Goal: Transaction & Acquisition: Purchase product/service

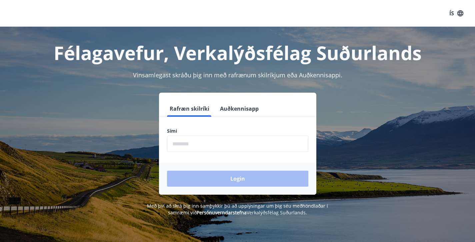
click at [227, 154] on form "Rafræn skilríki Auðkennisapp Sími ​ Login" at bounding box center [237, 148] width 157 height 94
click at [227, 152] on input "phone" at bounding box center [237, 144] width 141 height 16
click at [458, 16] on icon "button" at bounding box center [460, 13] width 7 height 7
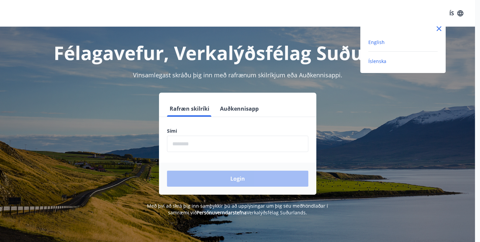
click at [381, 42] on span "English" at bounding box center [377, 42] width 16 height 6
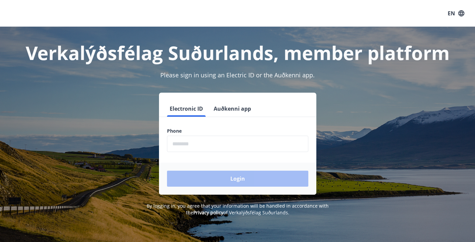
click at [238, 105] on button "Auðkenni app" at bounding box center [232, 109] width 43 height 16
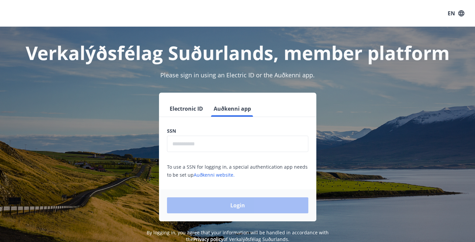
click at [188, 146] on input "text" at bounding box center [237, 144] width 141 height 16
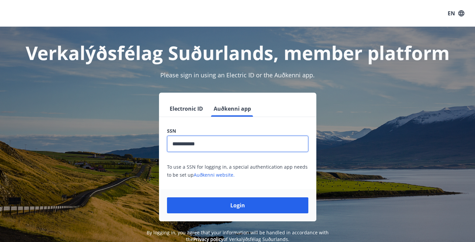
click at [238, 205] on button "Login" at bounding box center [237, 205] width 141 height 16
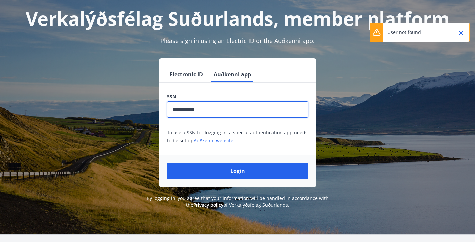
scroll to position [37, 0]
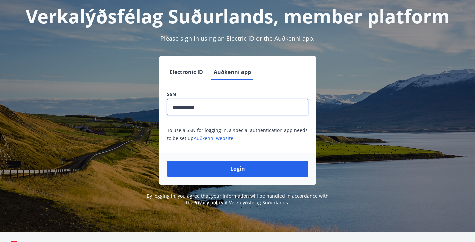
click at [189, 107] on input "**********" at bounding box center [237, 107] width 141 height 16
type input "**********"
click at [238, 169] on button "Login" at bounding box center [237, 169] width 141 height 16
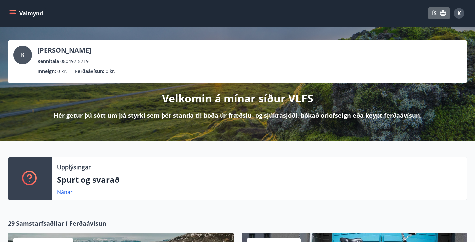
click at [439, 14] on button "ÍS" at bounding box center [439, 13] width 21 height 12
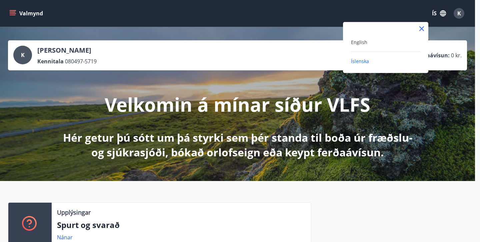
click at [377, 41] on div "English" at bounding box center [385, 42] width 69 height 8
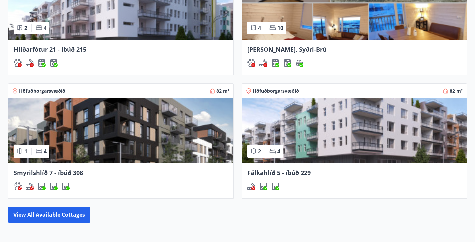
scroll to position [490, 0]
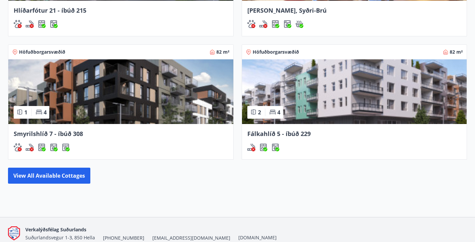
click at [3, 131] on div "Höfuðborgarsvæðið 82 m² 1 4 Smyrilshlíð 7 - íbúð 308" at bounding box center [117, 97] width 234 height 123
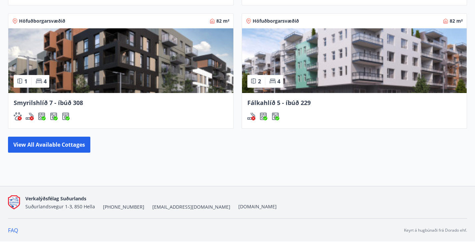
scroll to position [559, 0]
click at [47, 144] on button "View all available cottages" at bounding box center [49, 145] width 82 height 16
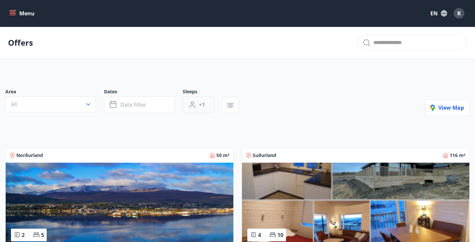
click at [203, 107] on span "+1" at bounding box center [202, 104] width 6 height 7
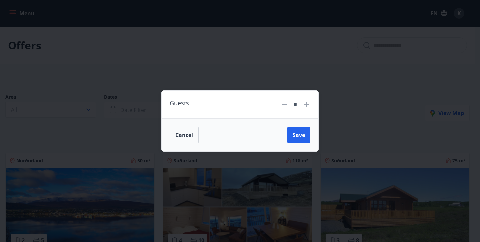
click at [306, 106] on icon at bounding box center [307, 105] width 8 height 8
type input "*"
click at [300, 139] on button "Save" at bounding box center [299, 135] width 23 height 16
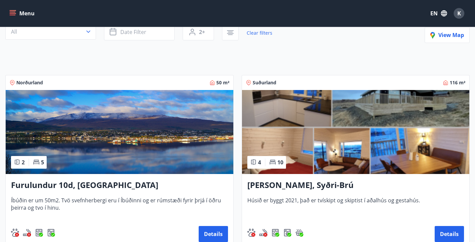
scroll to position [73, 0]
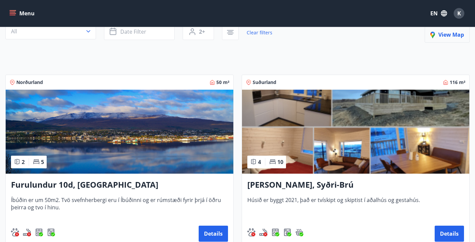
click at [456, 39] on button "View map" at bounding box center [447, 35] width 45 height 16
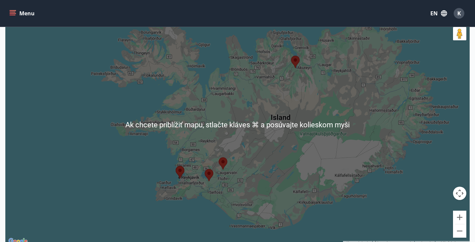
scroll to position [102, 0]
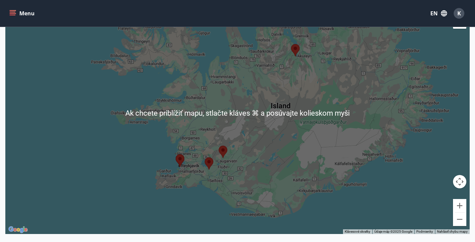
click at [223, 170] on div at bounding box center [237, 113] width 465 height 242
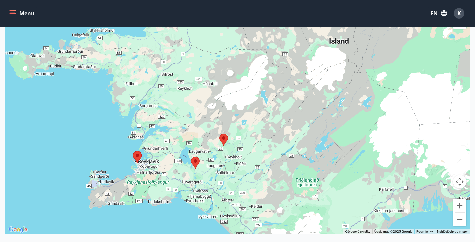
click at [220, 163] on div at bounding box center [237, 113] width 465 height 242
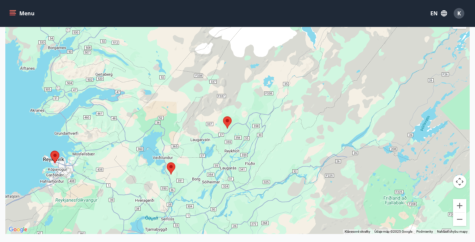
click at [167, 162] on area at bounding box center [167, 162] width 0 height 0
click at [223, 116] on area at bounding box center [223, 116] width 0 height 0
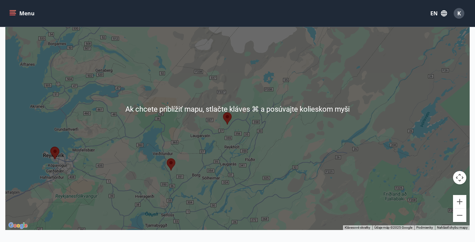
scroll to position [116, 0]
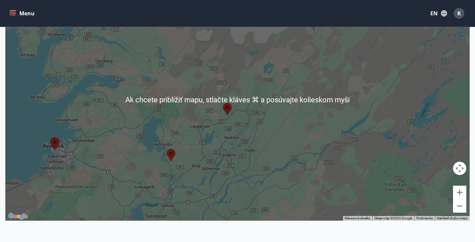
click at [223, 103] on area at bounding box center [223, 103] width 0 height 0
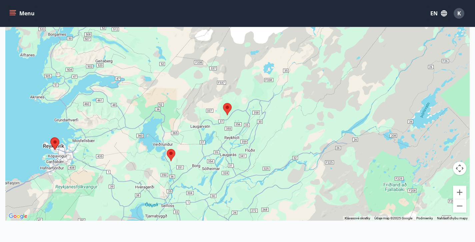
click at [223, 103] on area at bounding box center [223, 103] width 0 height 0
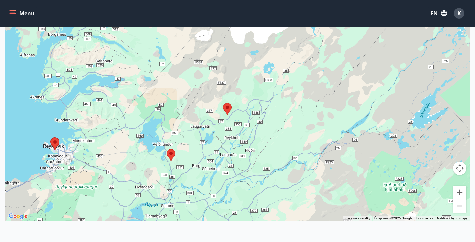
click at [223, 103] on area at bounding box center [223, 103] width 0 height 0
click at [167, 149] on area at bounding box center [167, 149] width 0 height 0
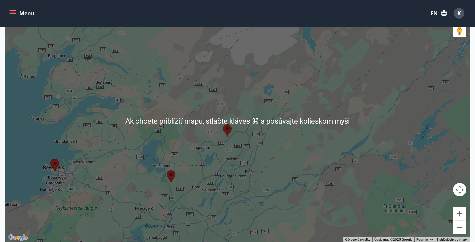
scroll to position [94, 0]
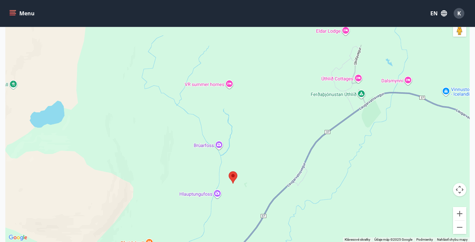
click at [229, 171] on area at bounding box center [229, 171] width 0 height 0
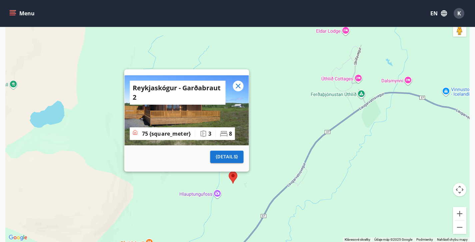
click at [229, 171] on area at bounding box center [229, 171] width 0 height 0
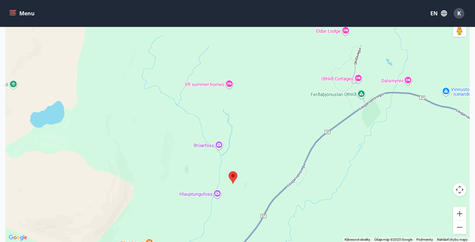
click at [229, 171] on area at bounding box center [229, 171] width 0 height 0
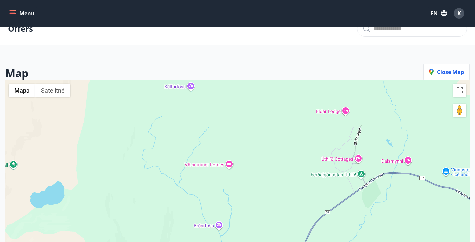
scroll to position [0, 0]
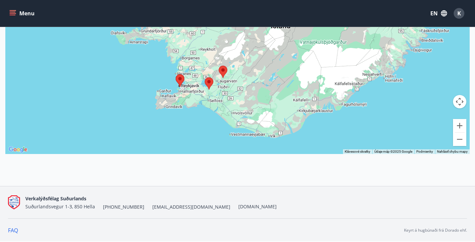
scroll to position [182, 0]
click at [219, 66] on area at bounding box center [219, 66] width 0 height 0
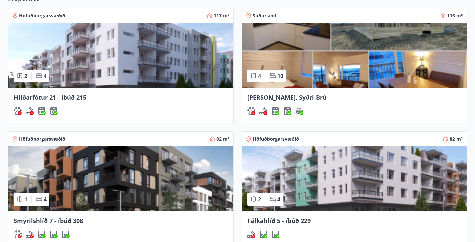
scroll to position [441, 0]
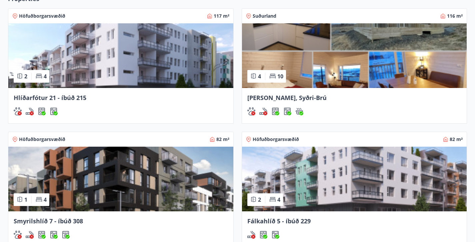
click at [287, 15] on div "Suðurland 116 m²" at bounding box center [354, 16] width 217 height 7
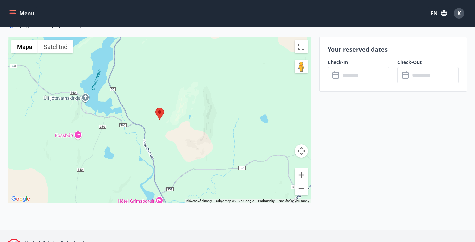
scroll to position [989, 0]
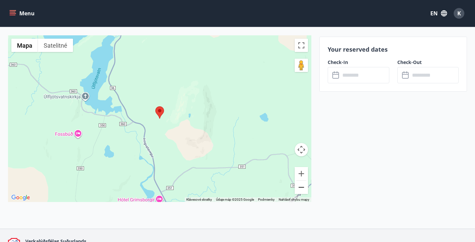
click at [302, 189] on button "Vzdialiť" at bounding box center [301, 187] width 13 height 13
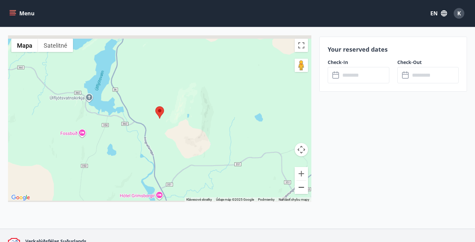
click at [302, 189] on button "Vzdialiť" at bounding box center [301, 187] width 13 height 13
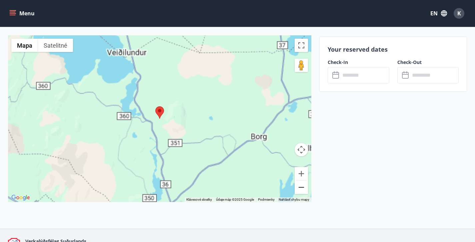
click at [302, 189] on button "Vzdialiť" at bounding box center [301, 187] width 13 height 13
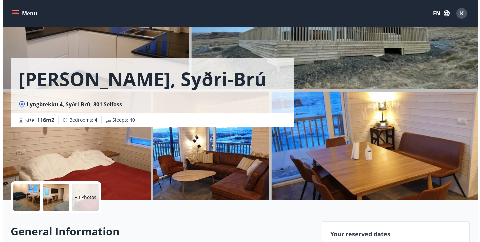
scroll to position [0, 0]
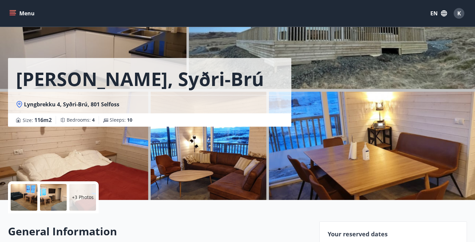
click at [155, 44] on div "Lyngbrekka, Syðri-Brú Lyngbrekku 4, Syðri-Brú, 801 Selfoss Size : 116 m2 Bedroo…" at bounding box center [161, 63] width 306 height 127
click at [31, 208] on div at bounding box center [24, 197] width 27 height 27
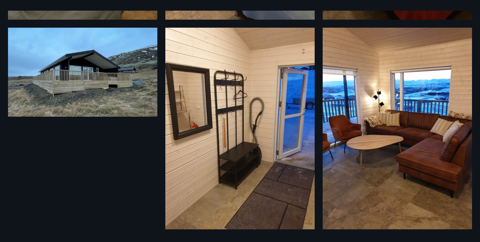
scroll to position [429, 0]
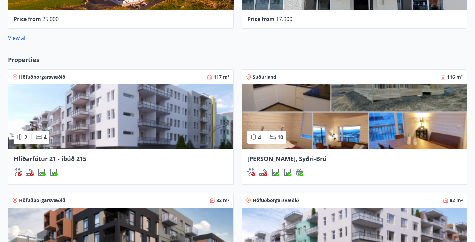
click at [178, 125] on img at bounding box center [120, 116] width 225 height 65
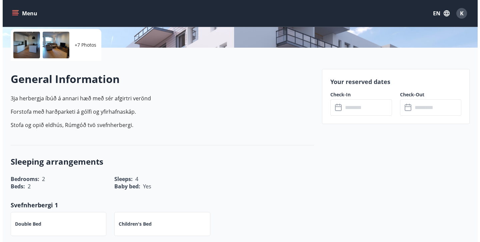
scroll to position [154, 0]
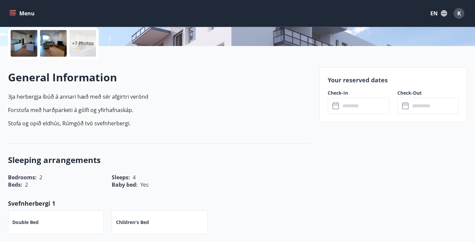
click at [30, 46] on div at bounding box center [24, 43] width 27 height 27
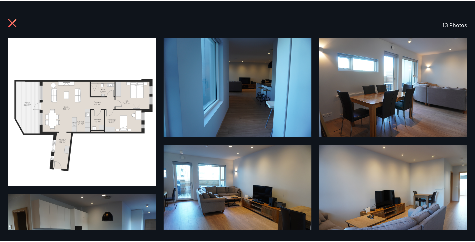
scroll to position [0, 0]
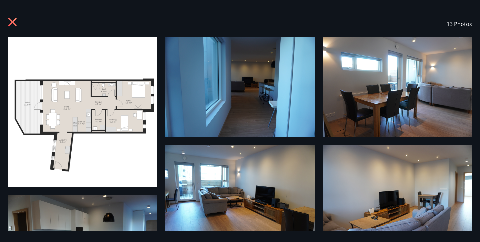
click at [12, 20] on icon at bounding box center [13, 23] width 11 height 11
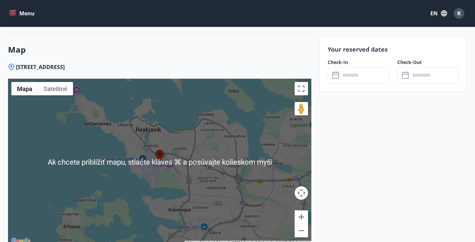
scroll to position [900, 0]
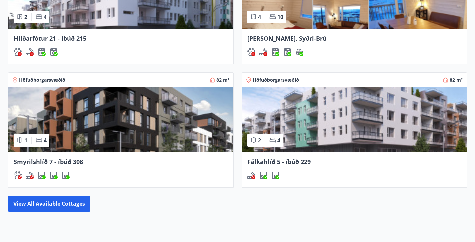
scroll to position [506, 0]
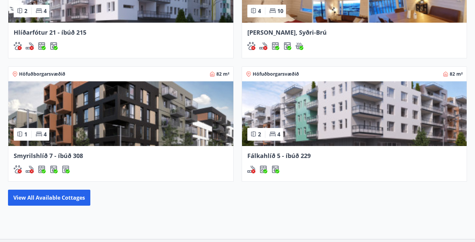
click at [272, 126] on img at bounding box center [354, 113] width 225 height 65
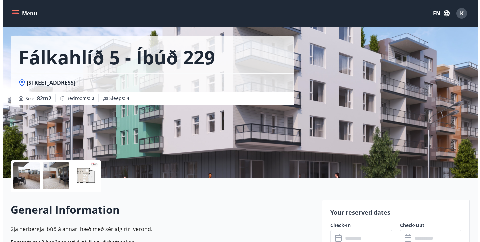
scroll to position [37, 0]
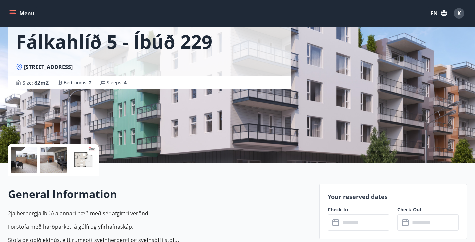
click at [32, 163] on div at bounding box center [24, 160] width 27 height 27
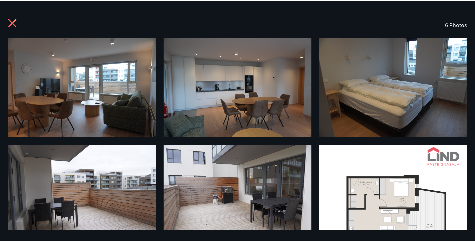
scroll to position [0, 0]
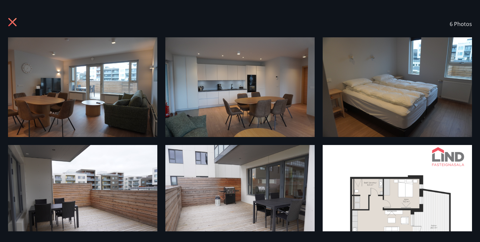
click at [10, 23] on icon at bounding box center [13, 23] width 11 height 11
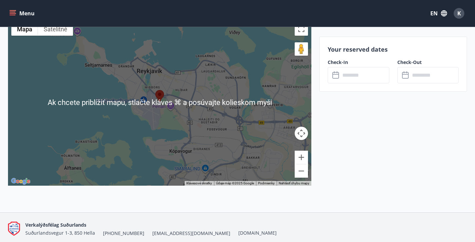
scroll to position [824, 0]
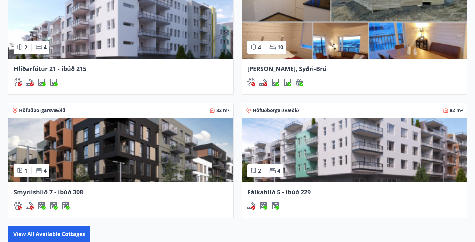
scroll to position [478, 0]
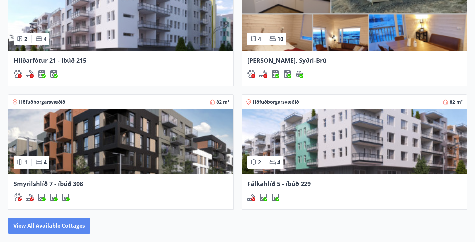
click at [77, 228] on button "View all available cottages" at bounding box center [49, 226] width 82 height 16
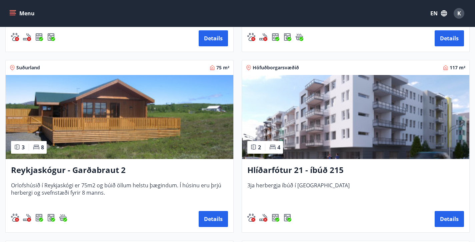
scroll to position [272, 0]
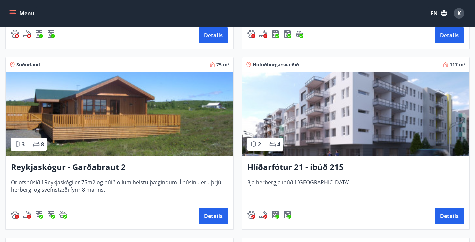
click at [109, 131] on img at bounding box center [120, 114] width 228 height 84
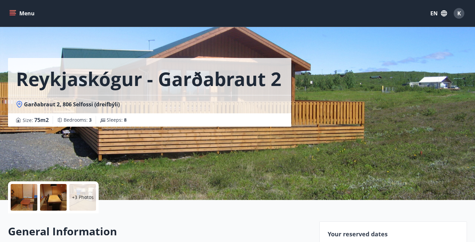
click at [29, 193] on div at bounding box center [24, 197] width 27 height 27
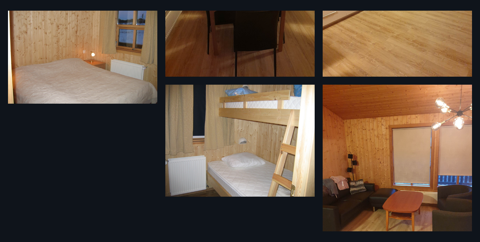
scroll to position [365, 0]
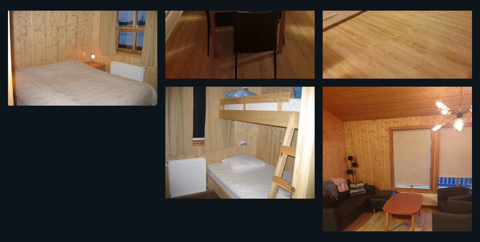
click at [51, 49] on img at bounding box center [82, 50] width 149 height 112
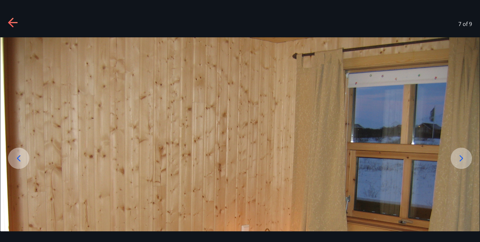
scroll to position [0, 0]
click at [1, 15] on div "7 of 9" at bounding box center [240, 24] width 480 height 27
click at [9, 23] on icon at bounding box center [10, 22] width 5 height 9
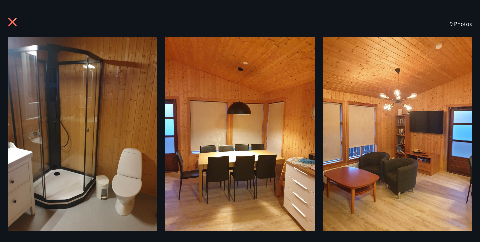
click at [14, 18] on icon at bounding box center [13, 23] width 11 height 11
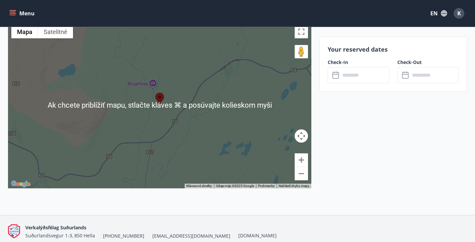
scroll to position [1012, 0]
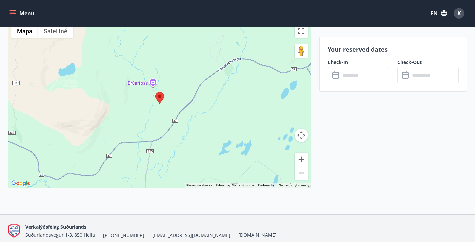
click at [299, 175] on button "Vzdialiť" at bounding box center [301, 172] width 13 height 13
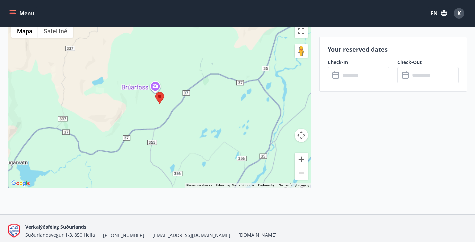
click at [299, 175] on button "Vzdialiť" at bounding box center [301, 172] width 13 height 13
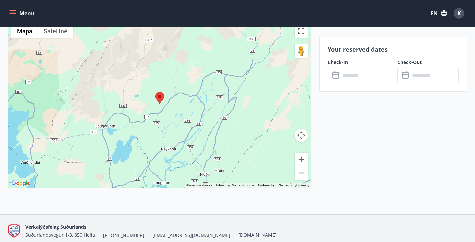
click at [299, 175] on button "Vzdialiť" at bounding box center [301, 172] width 13 height 13
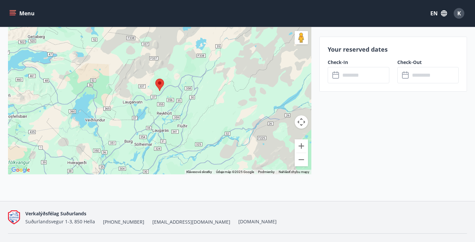
scroll to position [1030, 0]
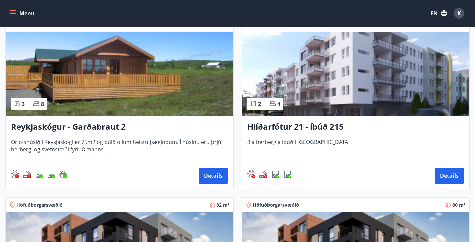
scroll to position [263, 0]
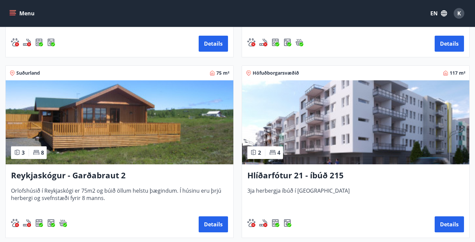
click at [162, 133] on img at bounding box center [120, 122] width 228 height 84
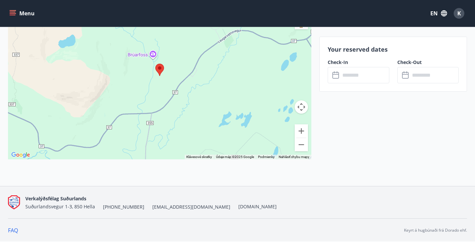
scroll to position [1040, 0]
click at [303, 142] on button "Vzdialiť" at bounding box center [301, 144] width 13 height 13
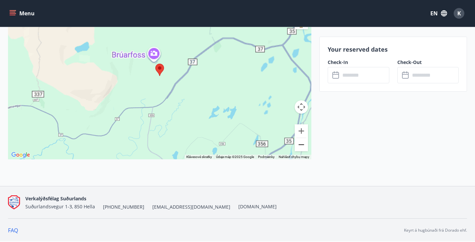
click at [303, 142] on button "Vzdialiť" at bounding box center [301, 144] width 13 height 13
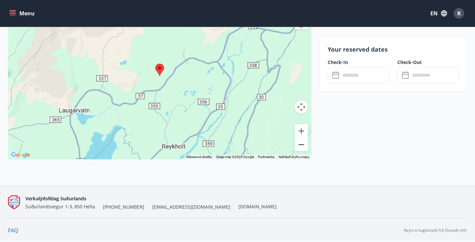
click at [303, 142] on button "Vzdialiť" at bounding box center [301, 144] width 13 height 13
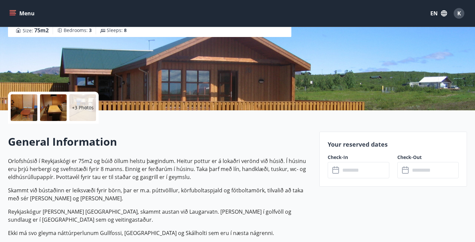
scroll to position [98, 0]
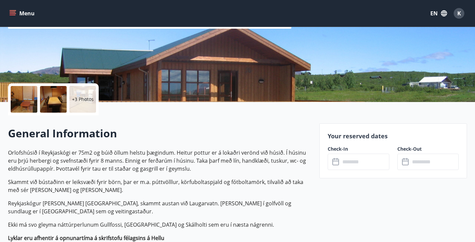
click at [359, 163] on input "text" at bounding box center [365, 162] width 49 height 16
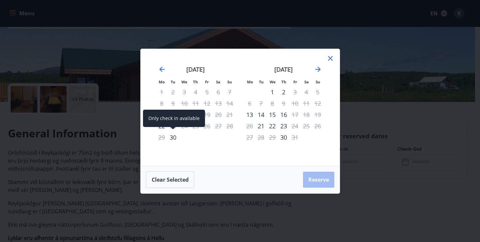
click at [175, 137] on div "30" at bounding box center [172, 137] width 11 height 11
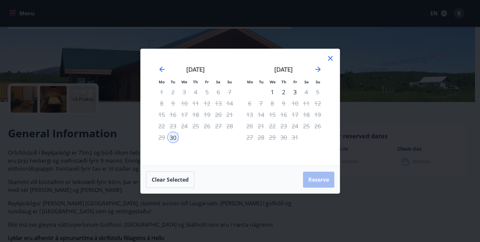
click at [286, 92] on div "2" at bounding box center [283, 91] width 11 height 11
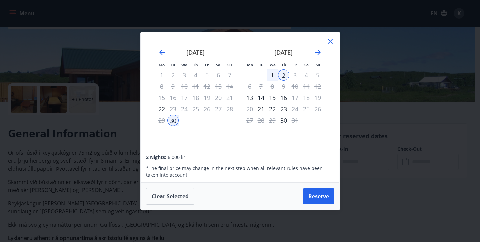
click at [284, 75] on div "2" at bounding box center [283, 74] width 11 height 11
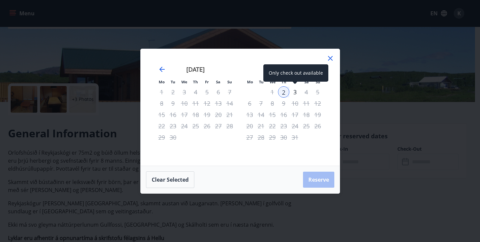
click at [295, 91] on div "3" at bounding box center [295, 91] width 11 height 11
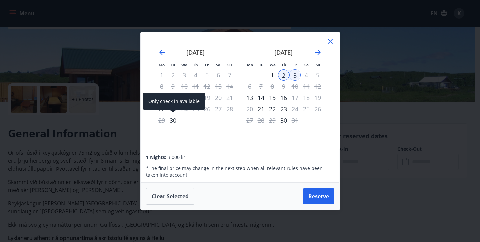
click at [175, 118] on div "30" at bounding box center [172, 120] width 11 height 11
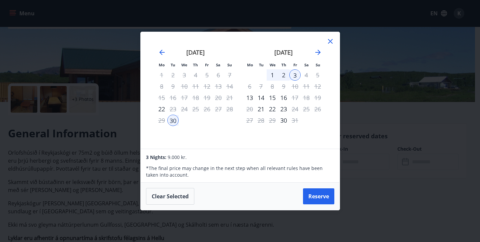
click at [334, 40] on icon at bounding box center [331, 41] width 8 height 8
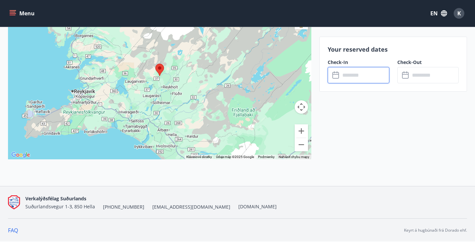
scroll to position [1040, 0]
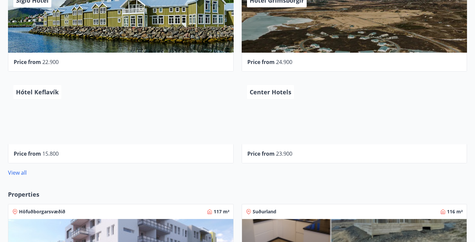
scroll to position [246, 0]
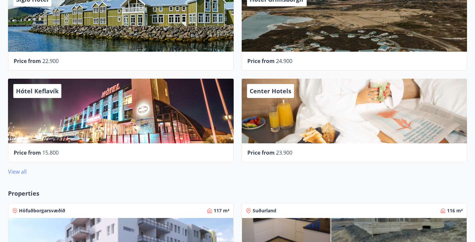
click at [24, 169] on link "View all" at bounding box center [17, 171] width 19 height 7
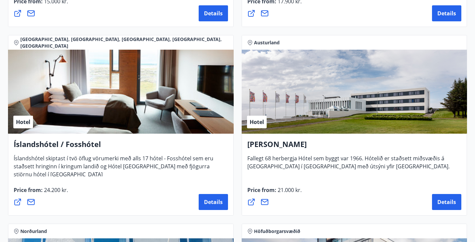
scroll to position [1226, 0]
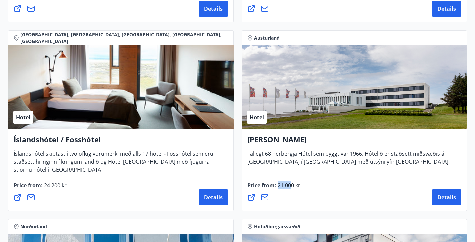
drag, startPoint x: 278, startPoint y: 191, endPoint x: 290, endPoint y: 188, distance: 12.7
click at [290, 188] on span "Price from : 21.000 kr." at bounding box center [275, 188] width 54 height 13
click at [290, 188] on span "21.000 kr." at bounding box center [289, 185] width 25 height 7
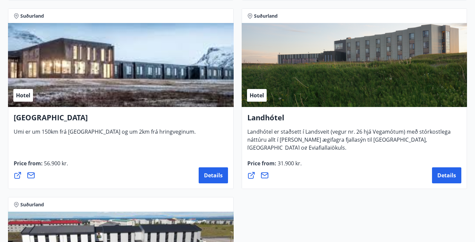
scroll to position [2568, 0]
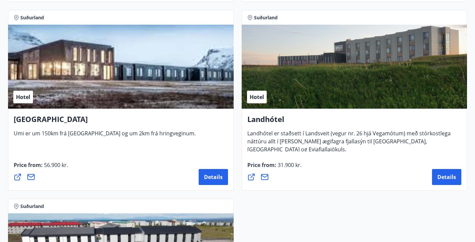
click at [311, 165] on div "Price from : 31.900 kr. Details" at bounding box center [355, 173] width 214 height 24
click at [439, 180] on span "Details" at bounding box center [447, 176] width 19 height 7
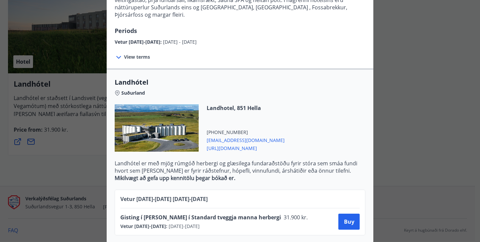
scroll to position [97, 0]
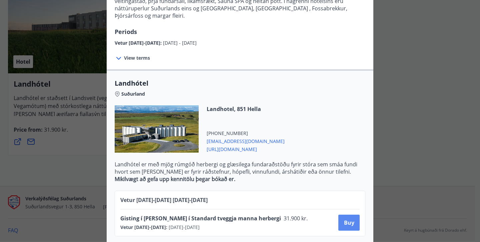
click at [343, 220] on button "Buy" at bounding box center [349, 223] width 21 height 16
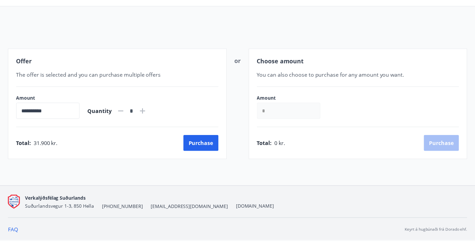
scroll to position [50, 0]
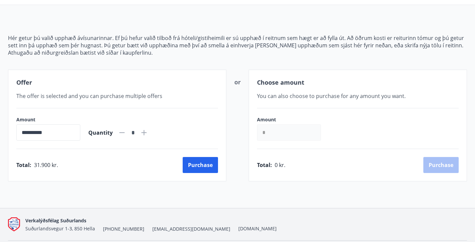
click at [281, 114] on div "Choose amount You can also choose to purchase for any amount you want. Amount *…" at bounding box center [358, 126] width 218 height 112
click at [285, 128] on input "*" at bounding box center [289, 132] width 64 height 16
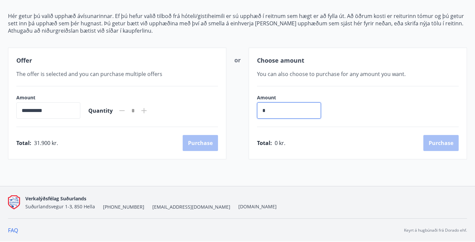
scroll to position [72, 0]
click at [289, 113] on input "*" at bounding box center [289, 110] width 64 height 16
click at [147, 130] on div "**********" at bounding box center [117, 104] width 218 height 112
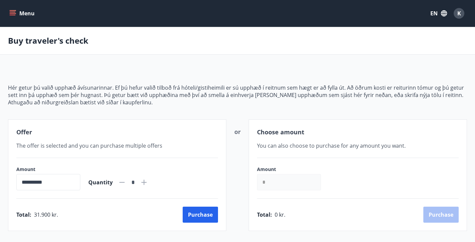
scroll to position [0, 0]
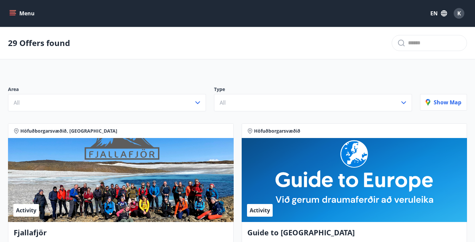
click at [26, 8] on button "Menu" at bounding box center [22, 13] width 29 height 12
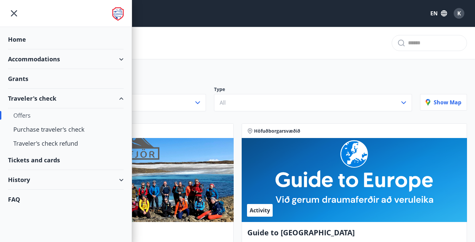
click at [104, 79] on div "Grants" at bounding box center [66, 79] width 116 height 20
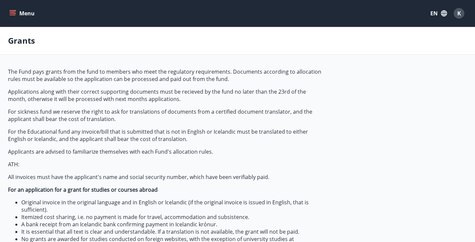
type input "***"
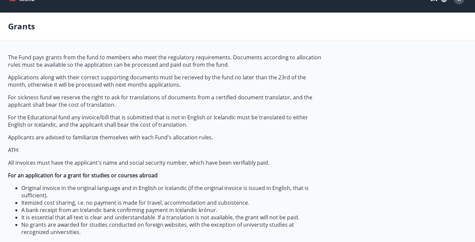
scroll to position [7, 0]
